Goal: Check status: Check status

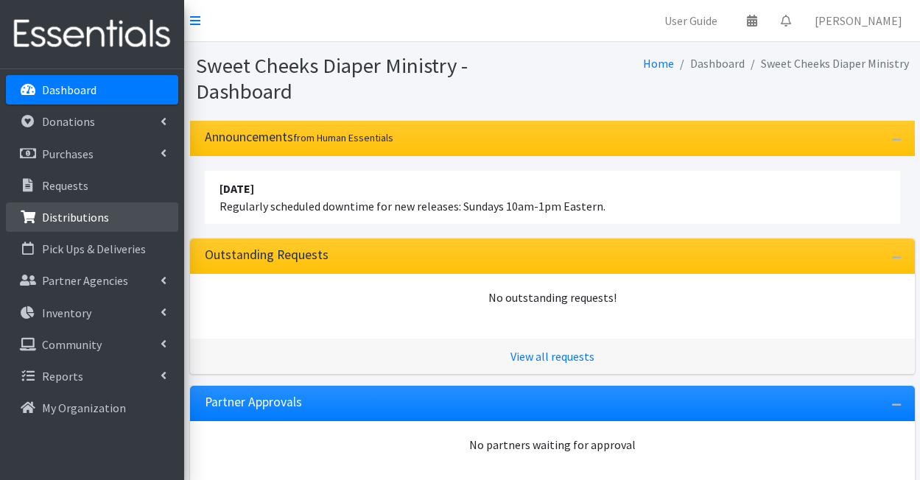
click at [69, 223] on p "Distributions" at bounding box center [75, 217] width 67 height 15
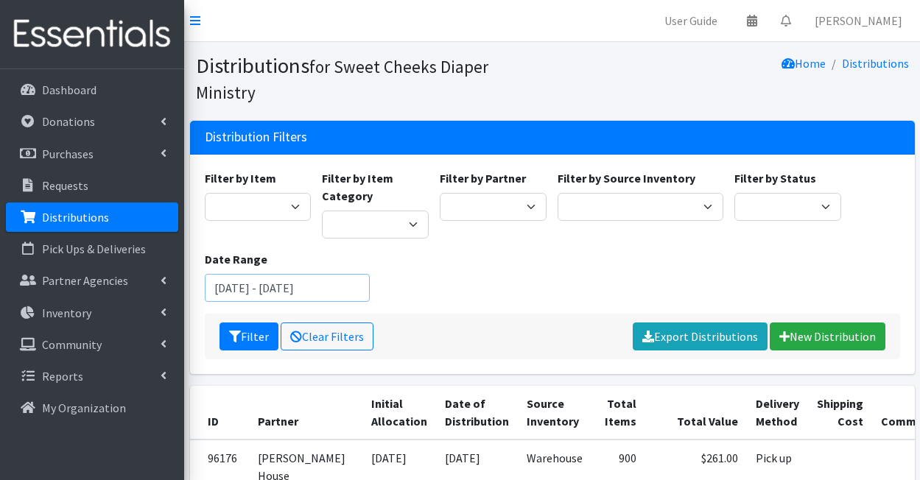
click at [292, 274] on input "July 22, 2025 - October 22, 2025" at bounding box center [288, 288] width 166 height 28
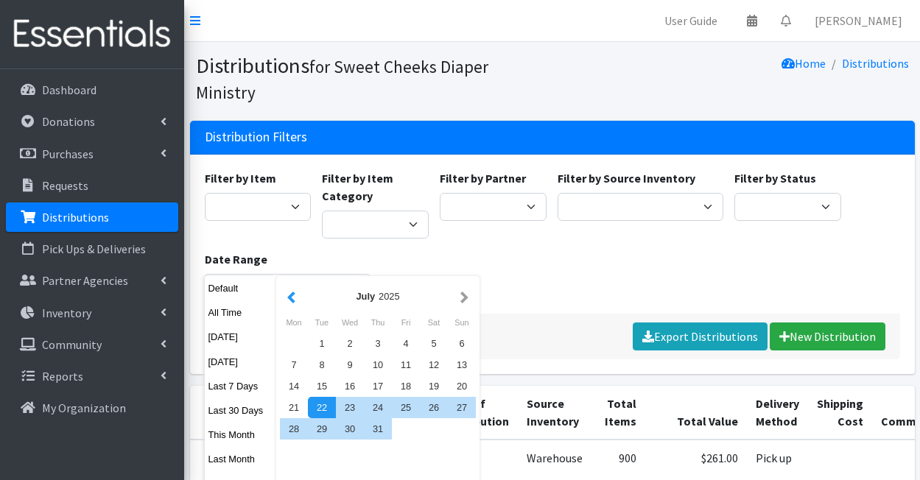
click at [293, 297] on button "button" at bounding box center [291, 296] width 15 height 18
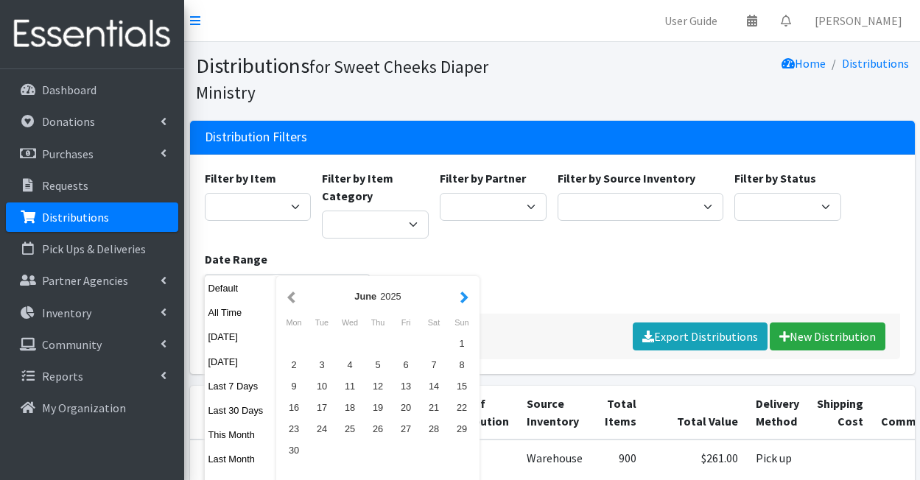
click at [462, 297] on button "button" at bounding box center [464, 296] width 15 height 18
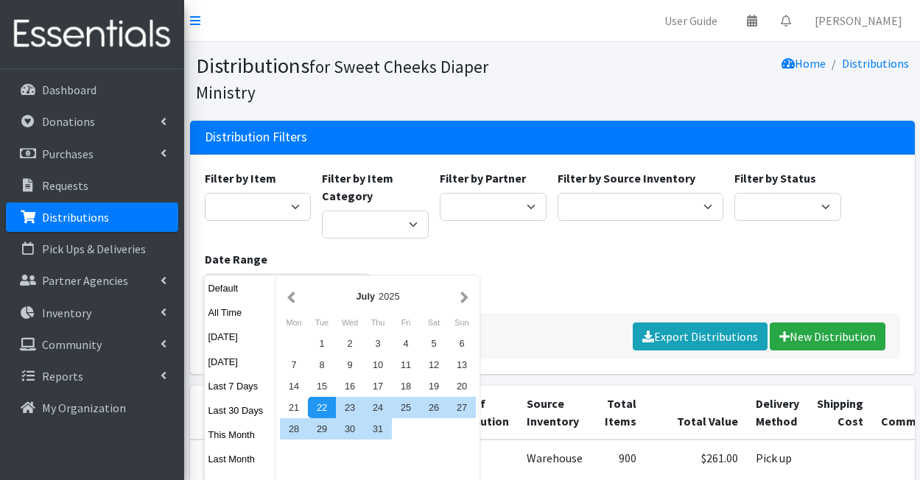
click at [462, 297] on button "button" at bounding box center [464, 296] width 15 height 18
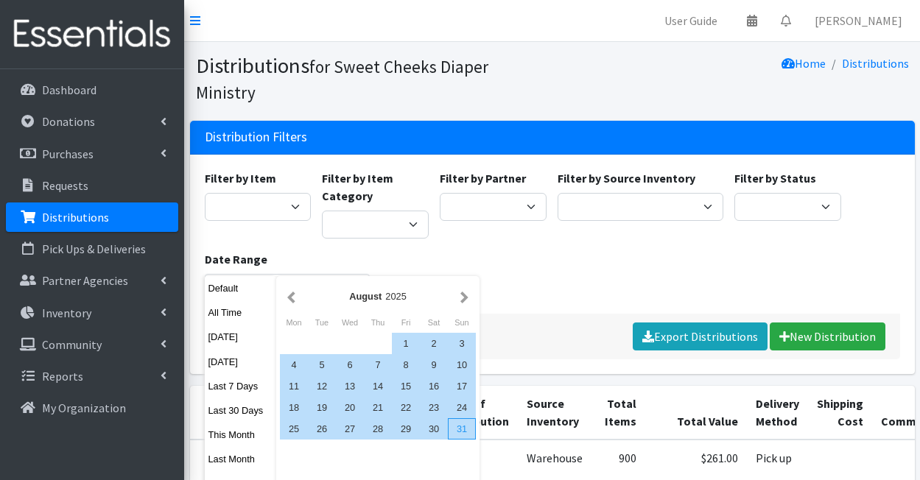
click at [465, 432] on div "31" at bounding box center [462, 428] width 28 height 21
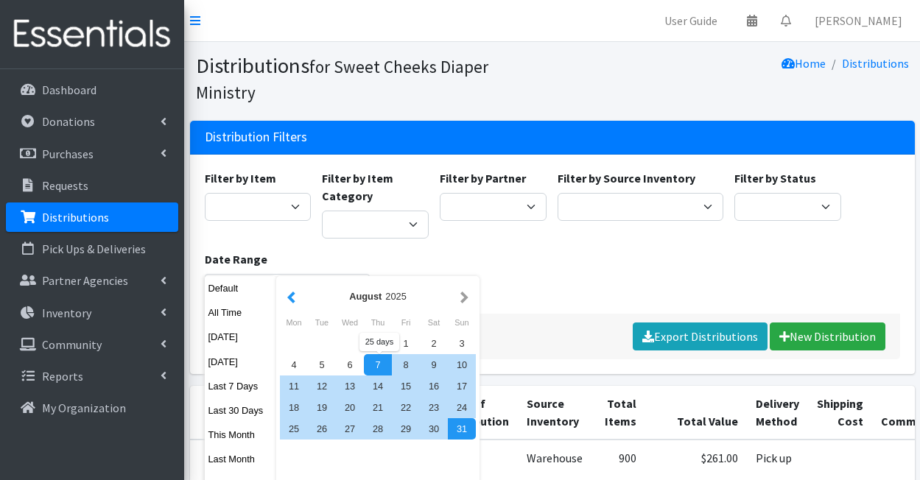
click at [291, 297] on button "button" at bounding box center [291, 296] width 15 height 18
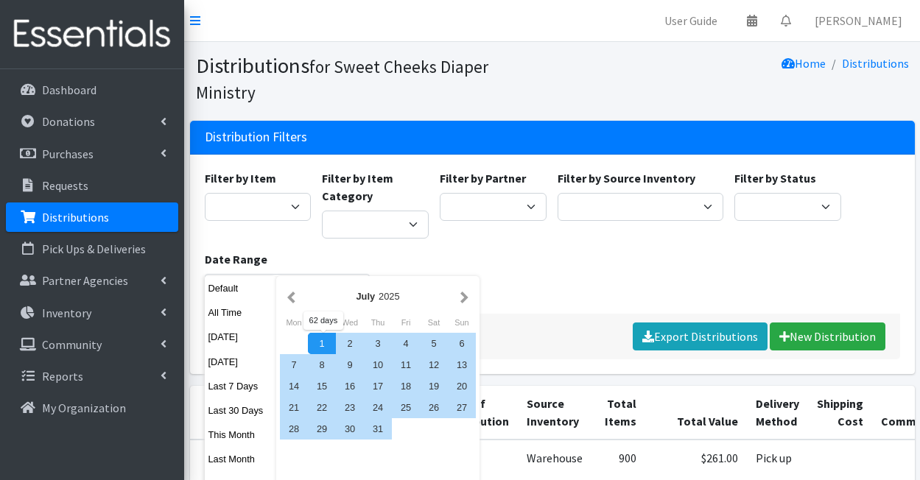
click at [329, 339] on div "1" at bounding box center [322, 343] width 28 height 21
type input "[DATE] - [DATE]"
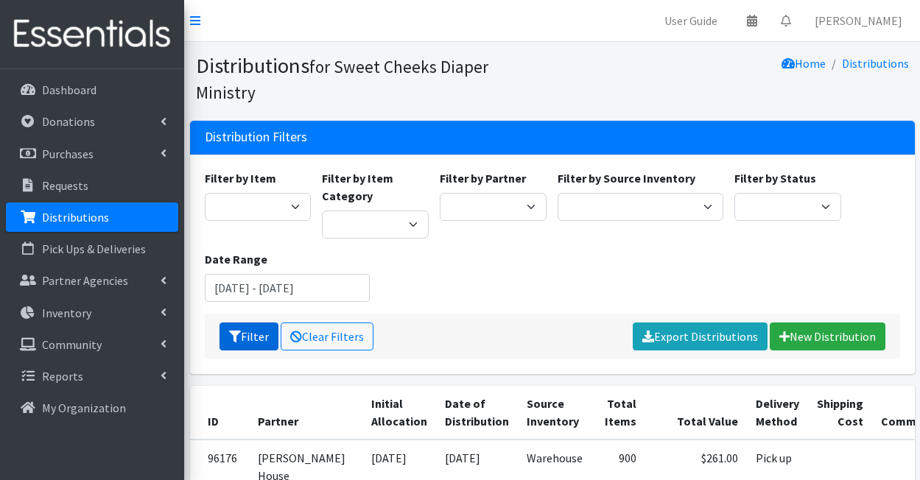
click at [247, 323] on button "Filter" at bounding box center [248, 337] width 59 height 28
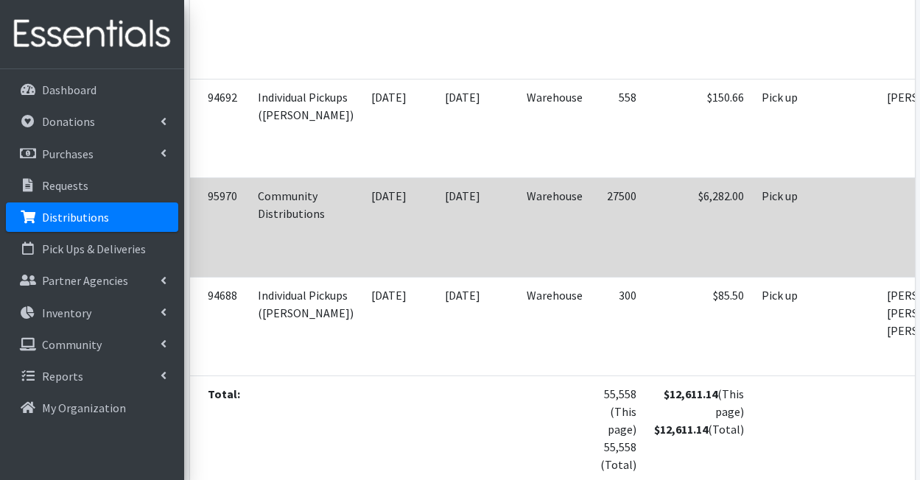
scroll to position [983, 0]
